Goal: Obtain resource: Download file/media

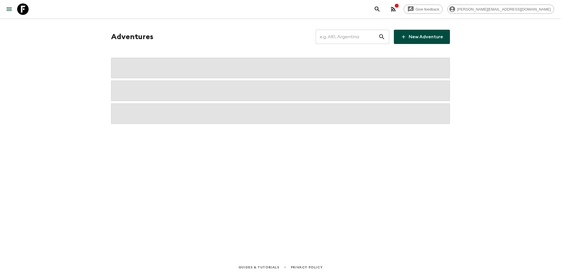
click at [354, 36] on input "text" at bounding box center [346, 37] width 63 height 16
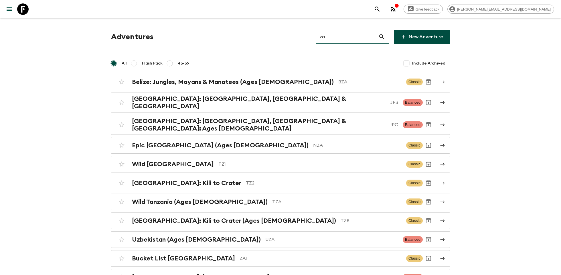
type input "za1"
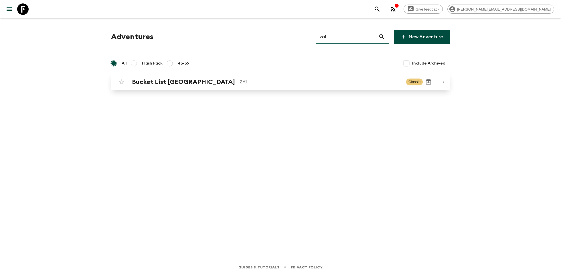
click at [264, 84] on p "ZA1" at bounding box center [320, 82] width 162 height 7
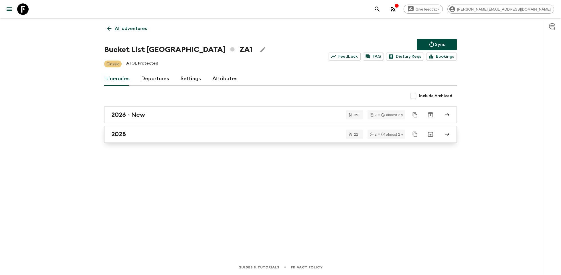
click at [177, 131] on div "2025" at bounding box center [274, 134] width 327 height 7
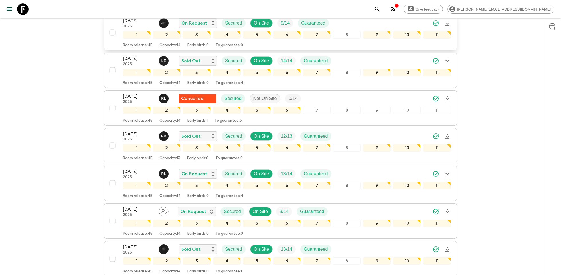
scroll to position [115, 0]
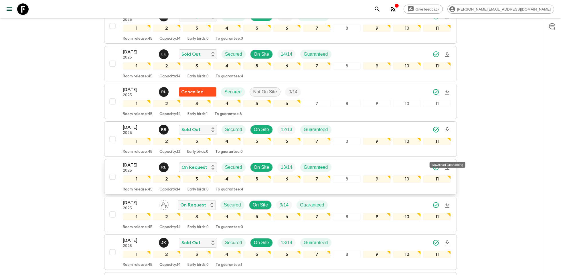
click at [448, 165] on icon "Download Onboarding" at bounding box center [447, 167] width 4 height 5
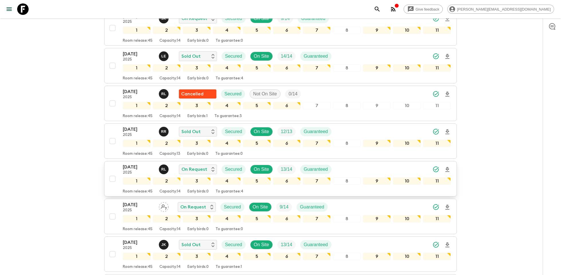
scroll to position [116, 0]
